Goal: Information Seeking & Learning: Learn about a topic

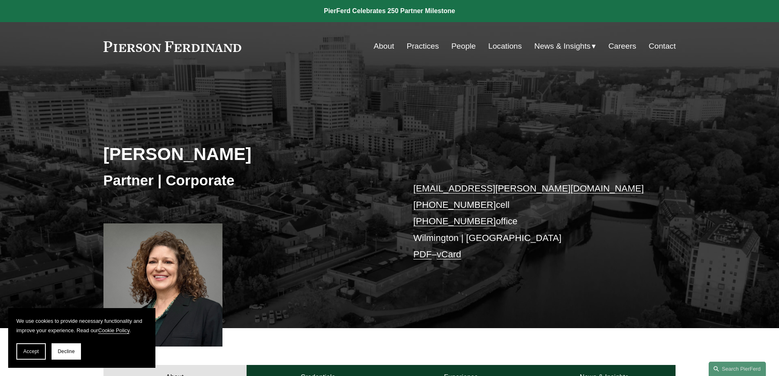
click at [374, 44] on link "About" at bounding box center [384, 46] width 20 height 16
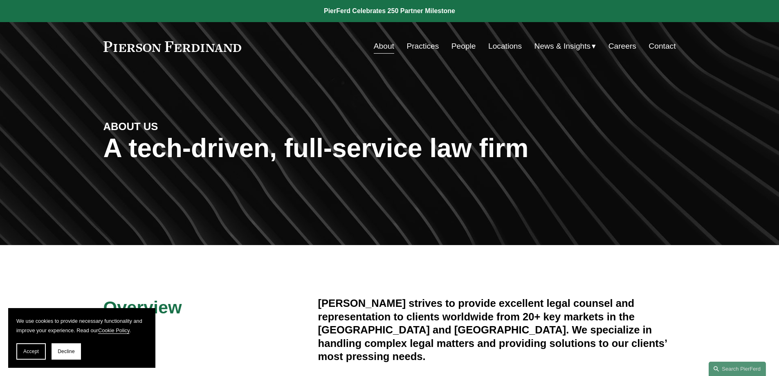
click at [456, 46] on link "People" at bounding box center [463, 46] width 25 height 16
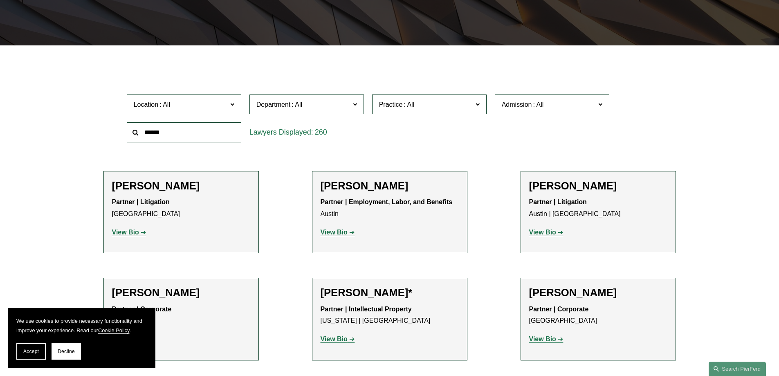
scroll to position [218, 0]
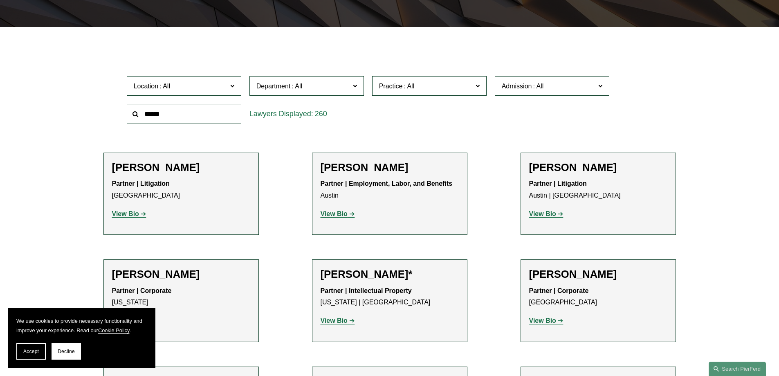
click at [234, 87] on span at bounding box center [232, 85] width 4 height 11
click at [0, 0] on link "Miami" at bounding box center [0, 0] width 0 height 0
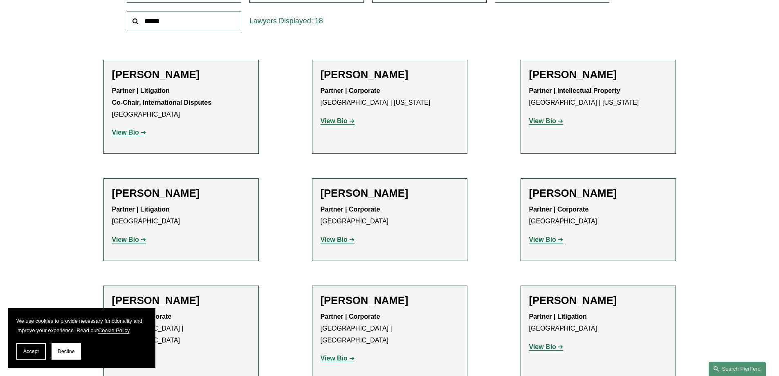
scroll to position [327, 0]
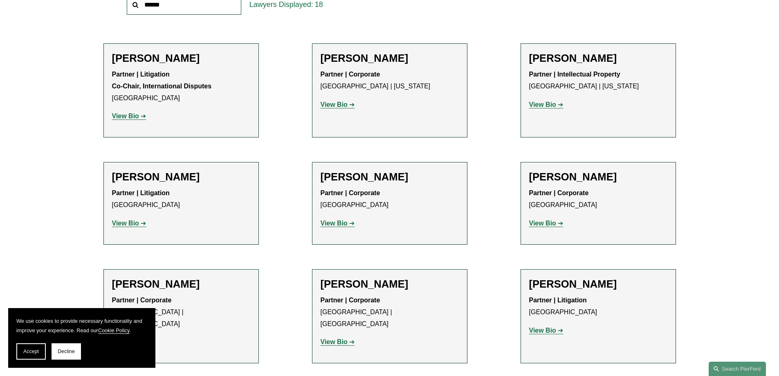
click at [167, 175] on h2 "[PERSON_NAME]" at bounding box center [181, 176] width 138 height 13
click at [184, 58] on h2 "Tiffany N. Comprés" at bounding box center [181, 58] width 138 height 13
click at [131, 117] on strong "View Bio" at bounding box center [125, 115] width 27 height 7
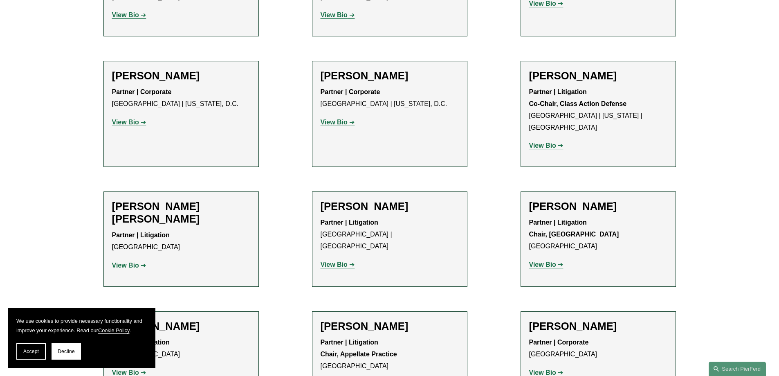
scroll to position [654, 0]
click at [334, 118] on strong "View Bio" at bounding box center [333, 121] width 27 height 7
click at [329, 260] on strong "View Bio" at bounding box center [333, 263] width 27 height 7
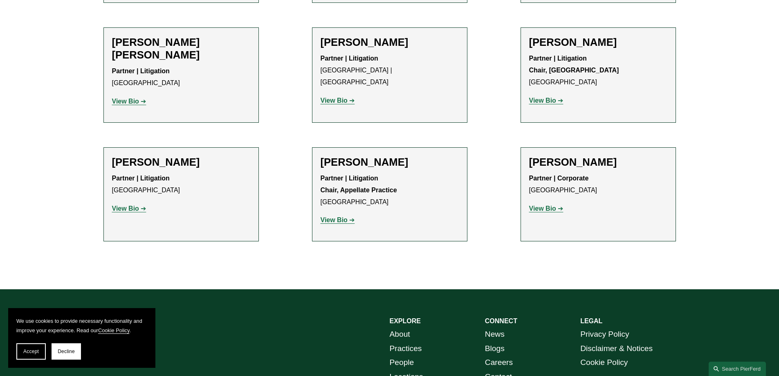
scroll to position [763, 0]
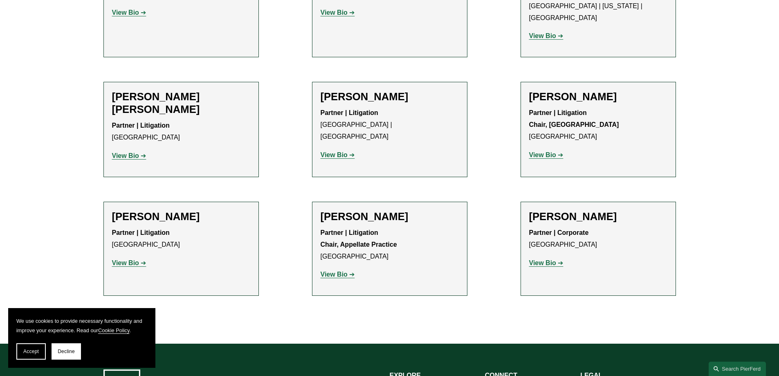
click at [129, 259] on strong "View Bio" at bounding box center [125, 262] width 27 height 7
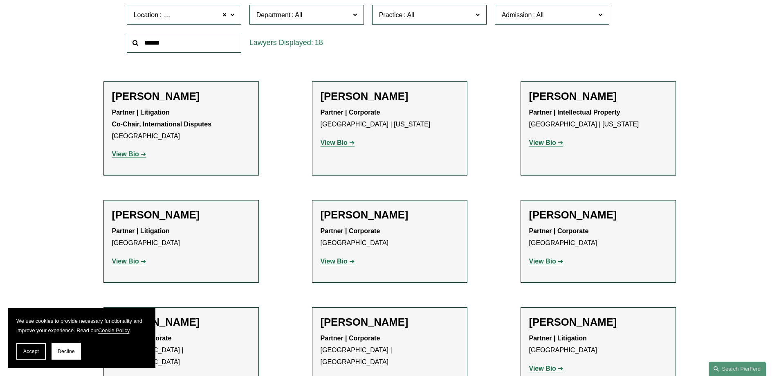
scroll to position [273, 0]
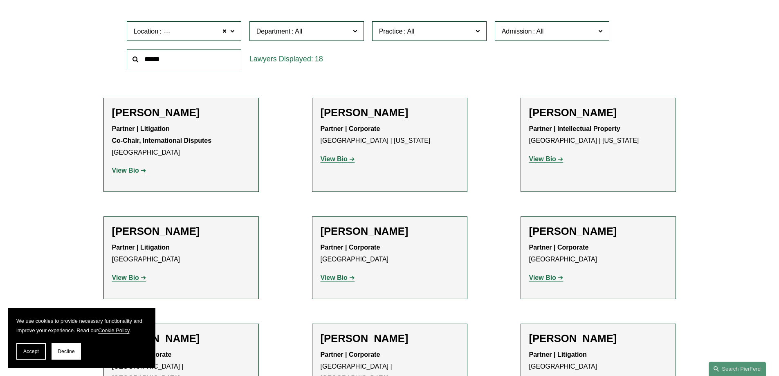
click at [197, 233] on h2 "Frances De La Guardia" at bounding box center [181, 231] width 138 height 13
click at [129, 275] on strong "View Bio" at bounding box center [125, 277] width 27 height 7
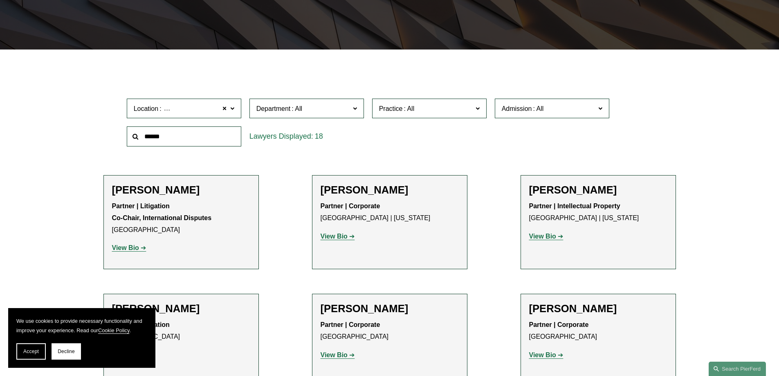
scroll to position [218, 0]
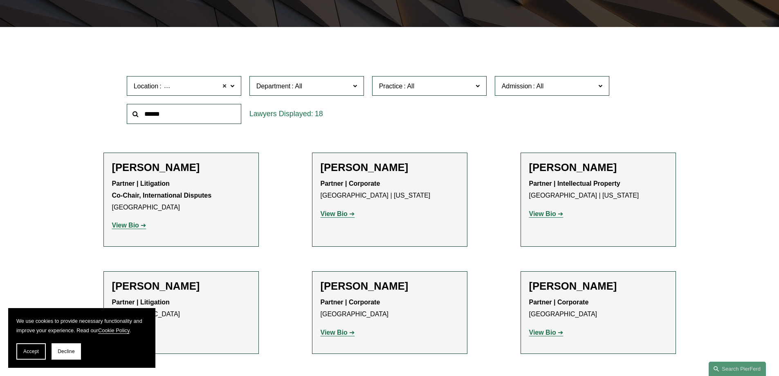
click at [224, 85] on span at bounding box center [224, 86] width 5 height 11
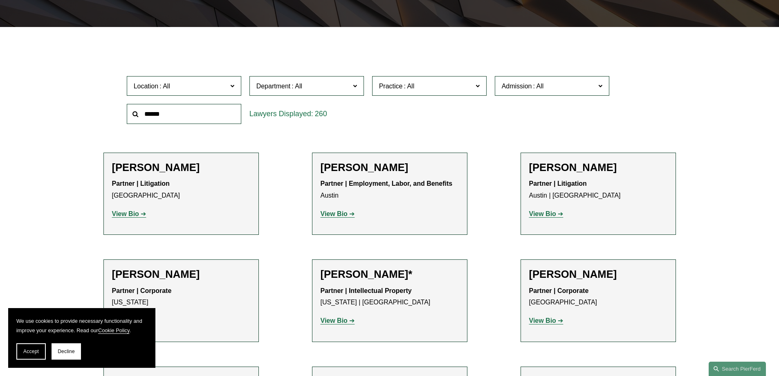
click at [193, 115] on input "text" at bounding box center [184, 114] width 114 height 20
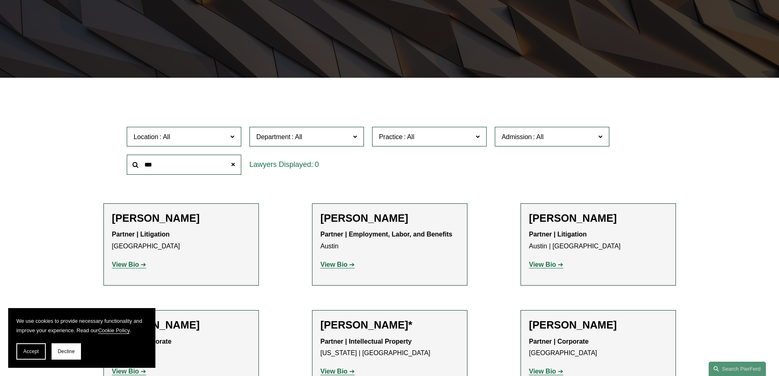
scroll to position [163, 0]
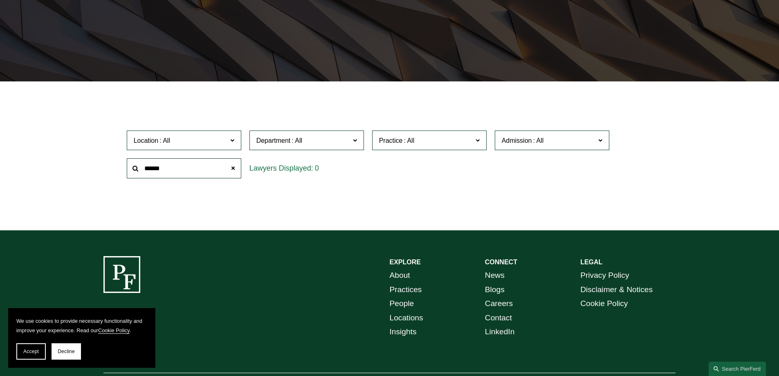
type input "******"
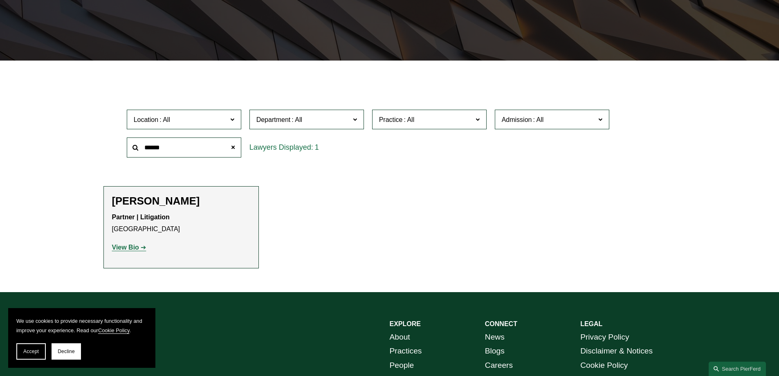
scroll to position [218, 0]
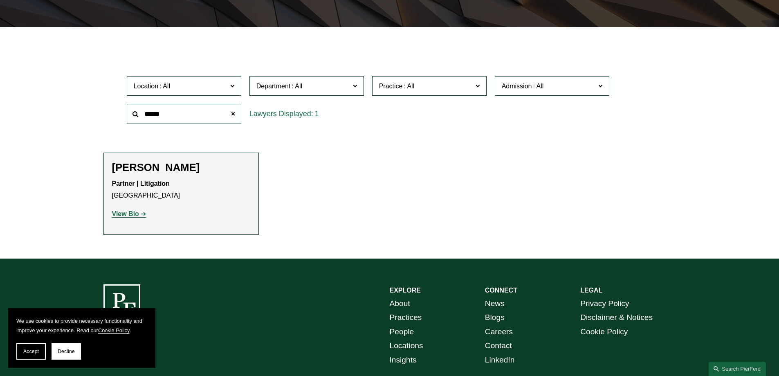
click at [154, 162] on h2 "[PERSON_NAME]" at bounding box center [181, 167] width 138 height 13
click at [126, 214] on strong "View Bio" at bounding box center [125, 213] width 27 height 7
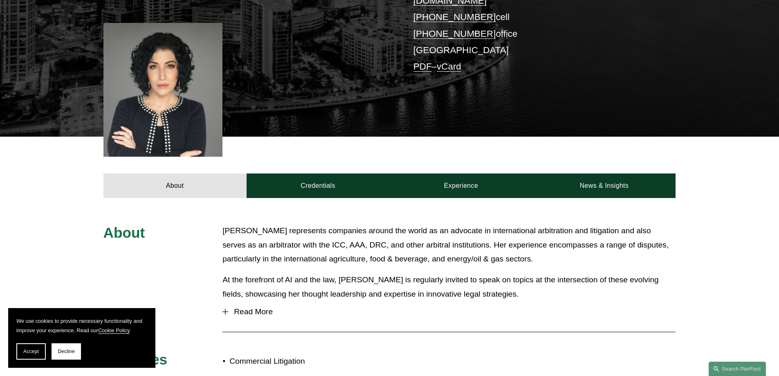
scroll to position [218, 0]
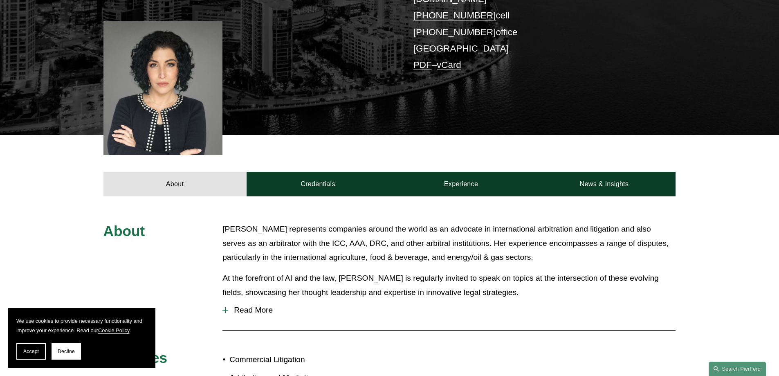
click at [133, 65] on div at bounding box center [162, 88] width 119 height 134
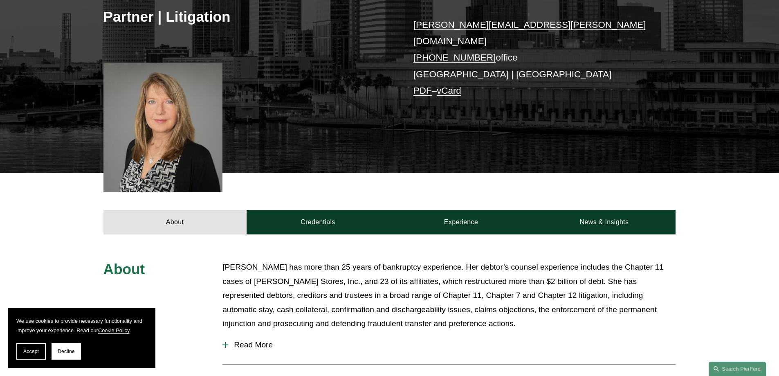
scroll to position [109, 0]
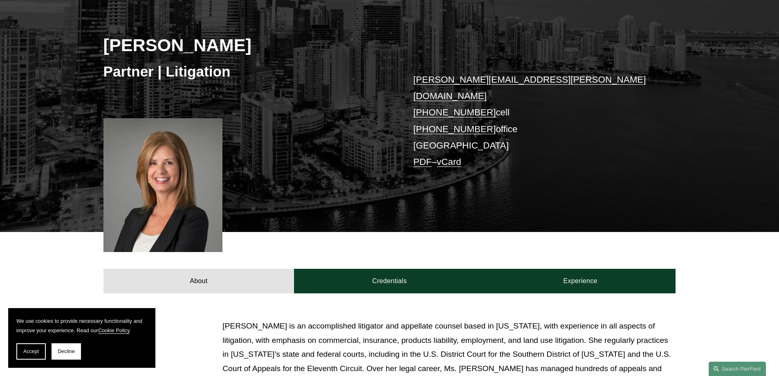
scroll to position [109, 0]
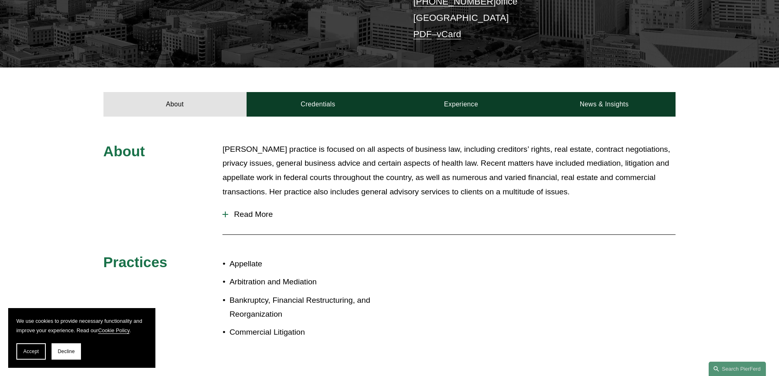
scroll to position [218, 0]
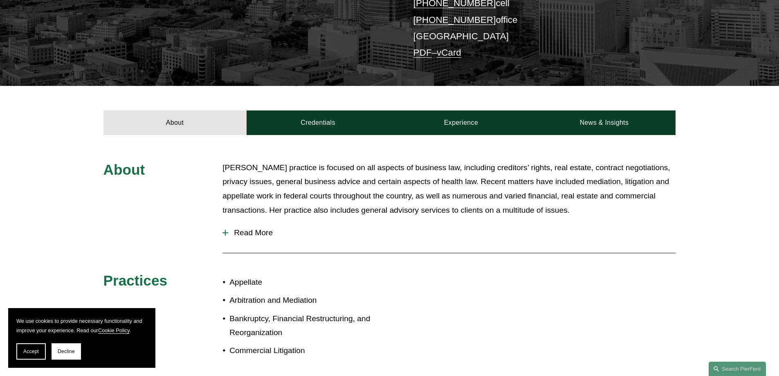
click at [227, 230] on div at bounding box center [225, 233] width 6 height 6
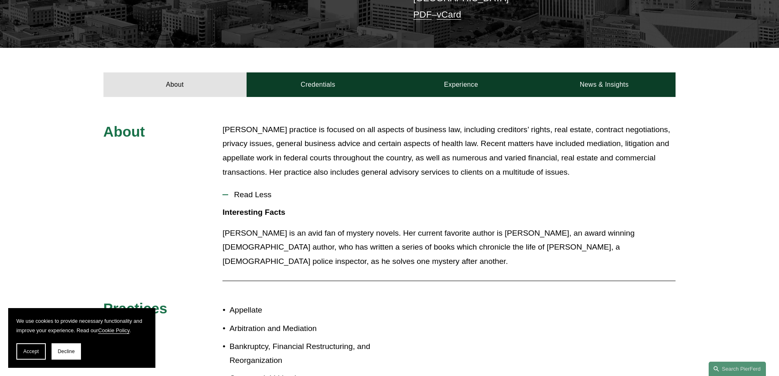
scroll to position [273, 0]
